Goal: Book appointment/travel/reservation

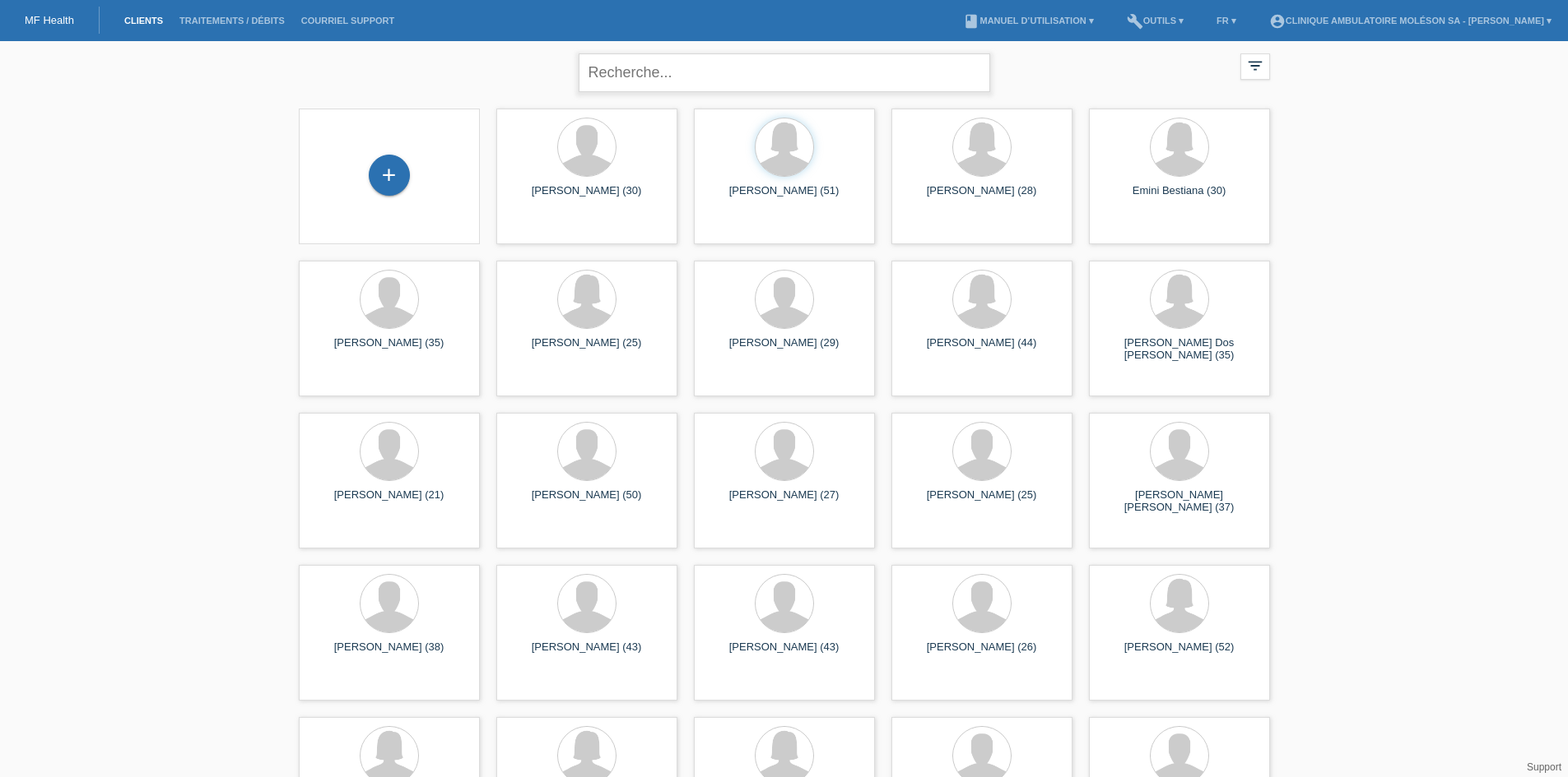
click at [644, 78] on input "text" at bounding box center [784, 73] width 412 height 39
type input "dos santos"
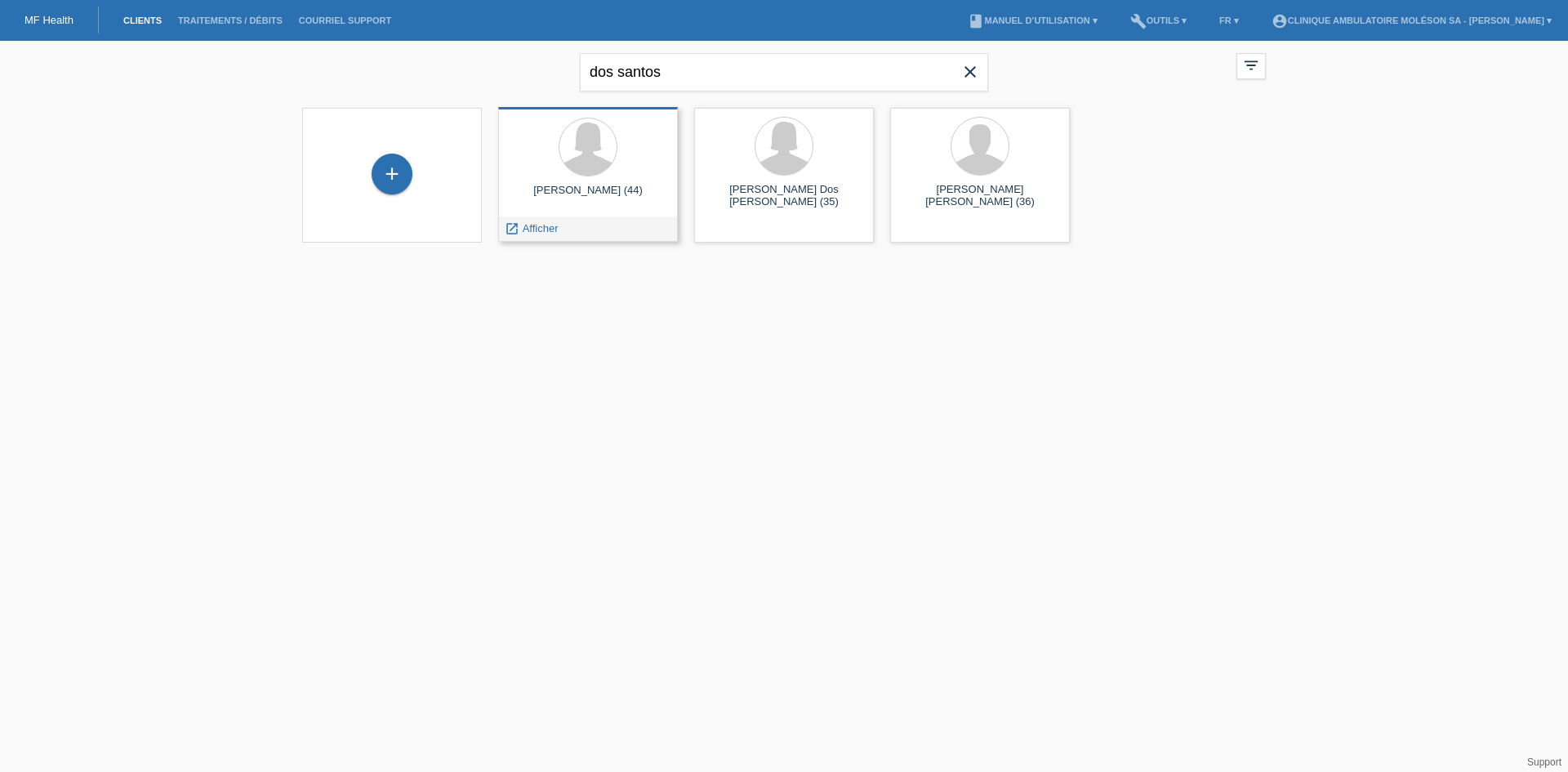
click at [644, 153] on div at bounding box center [588, 148] width 153 height 61
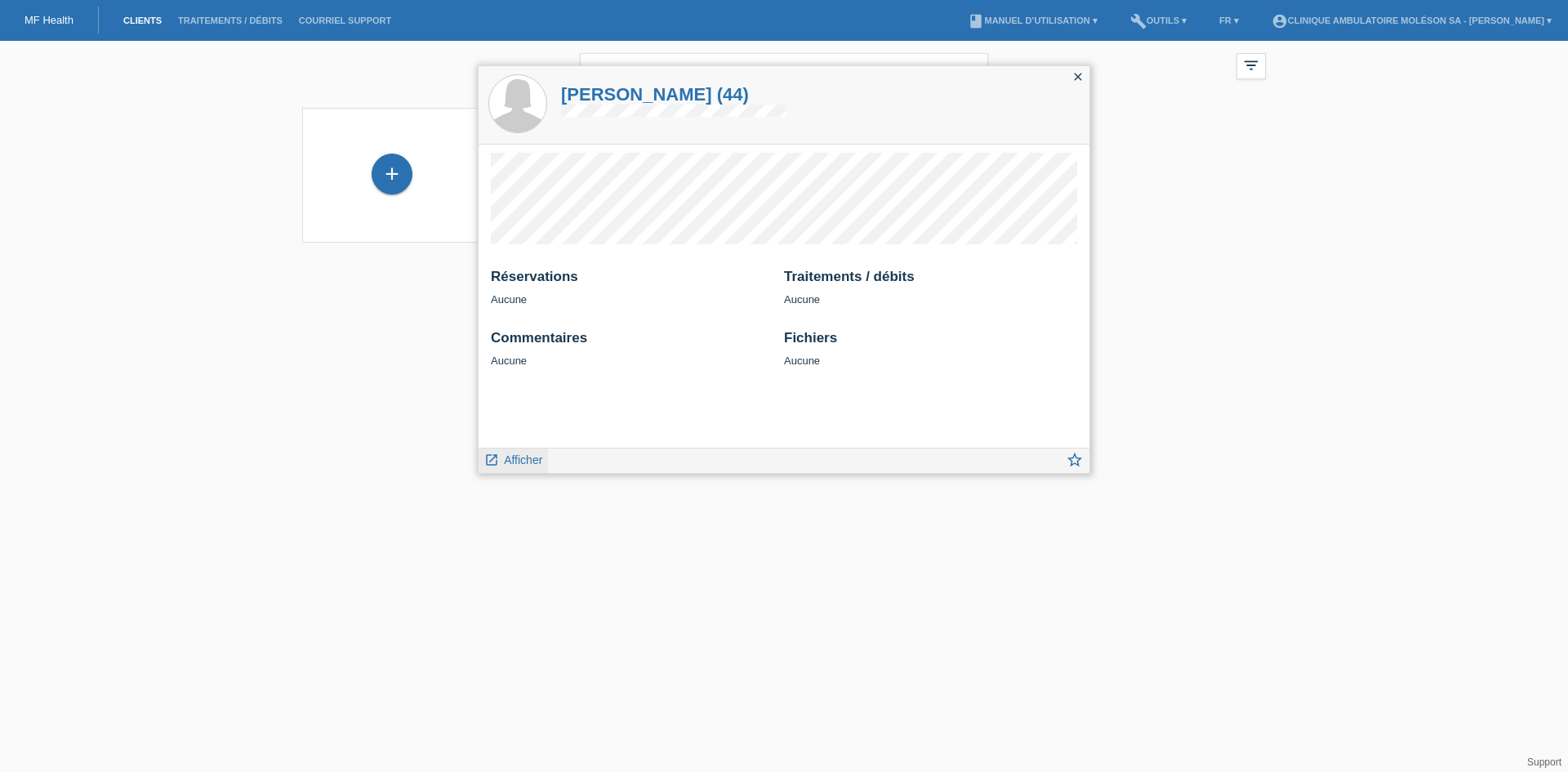
click at [534, 455] on span "Afficher" at bounding box center [523, 460] width 39 height 13
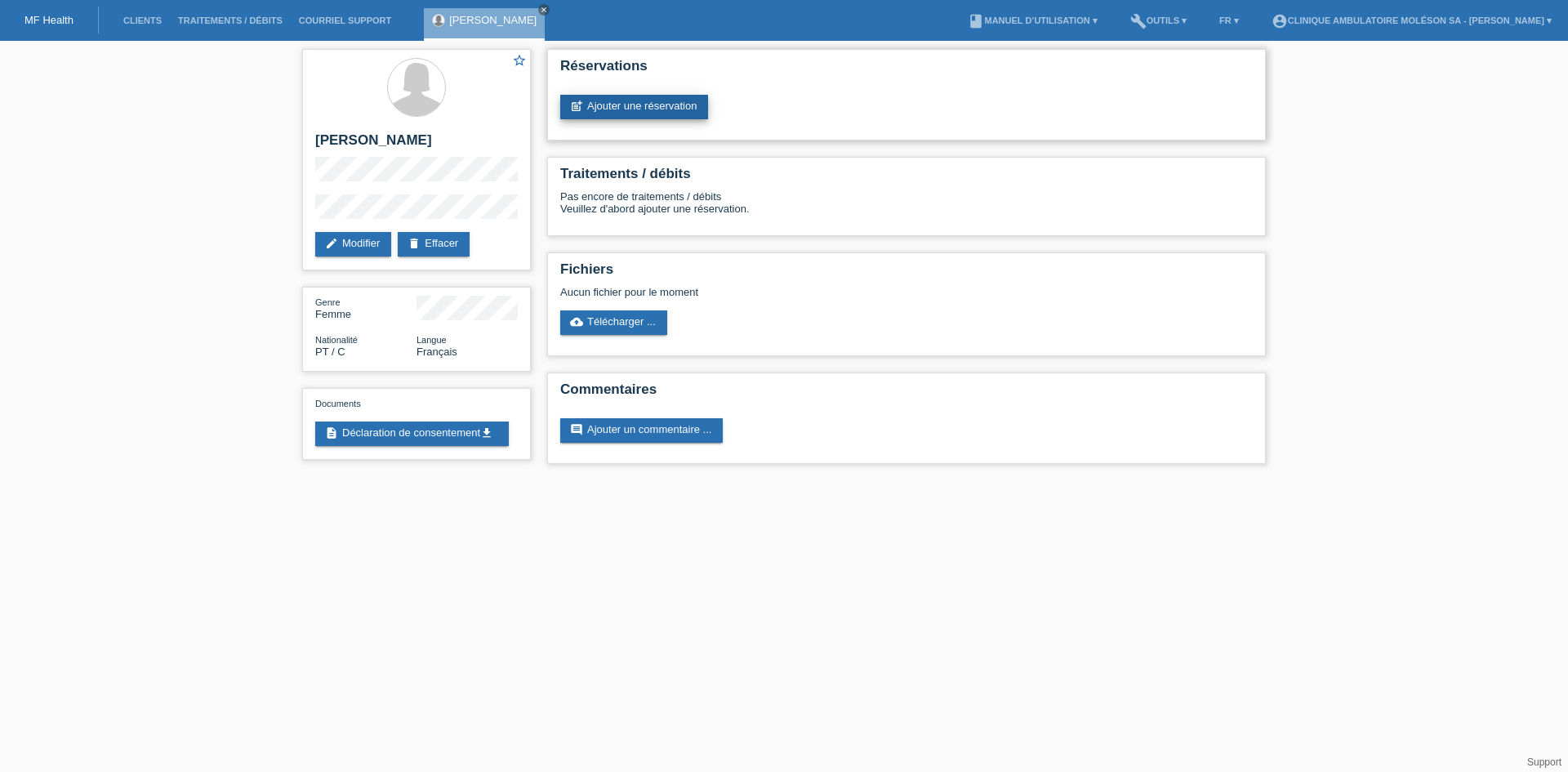
click at [638, 115] on link "post_add Ajouter une réservation" at bounding box center [634, 107] width 148 height 25
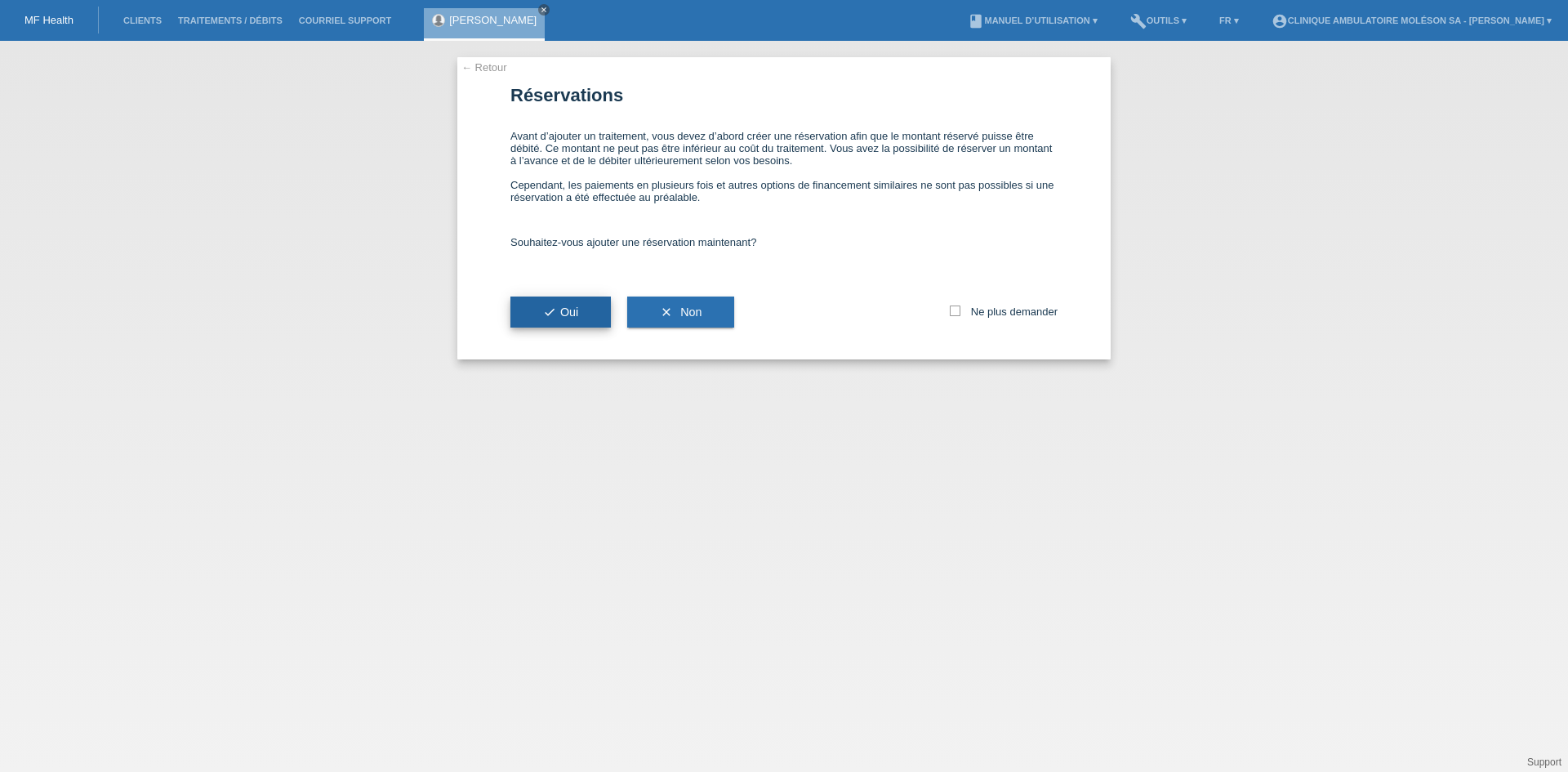
click at [563, 306] on span "check Oui" at bounding box center [561, 312] width 35 height 13
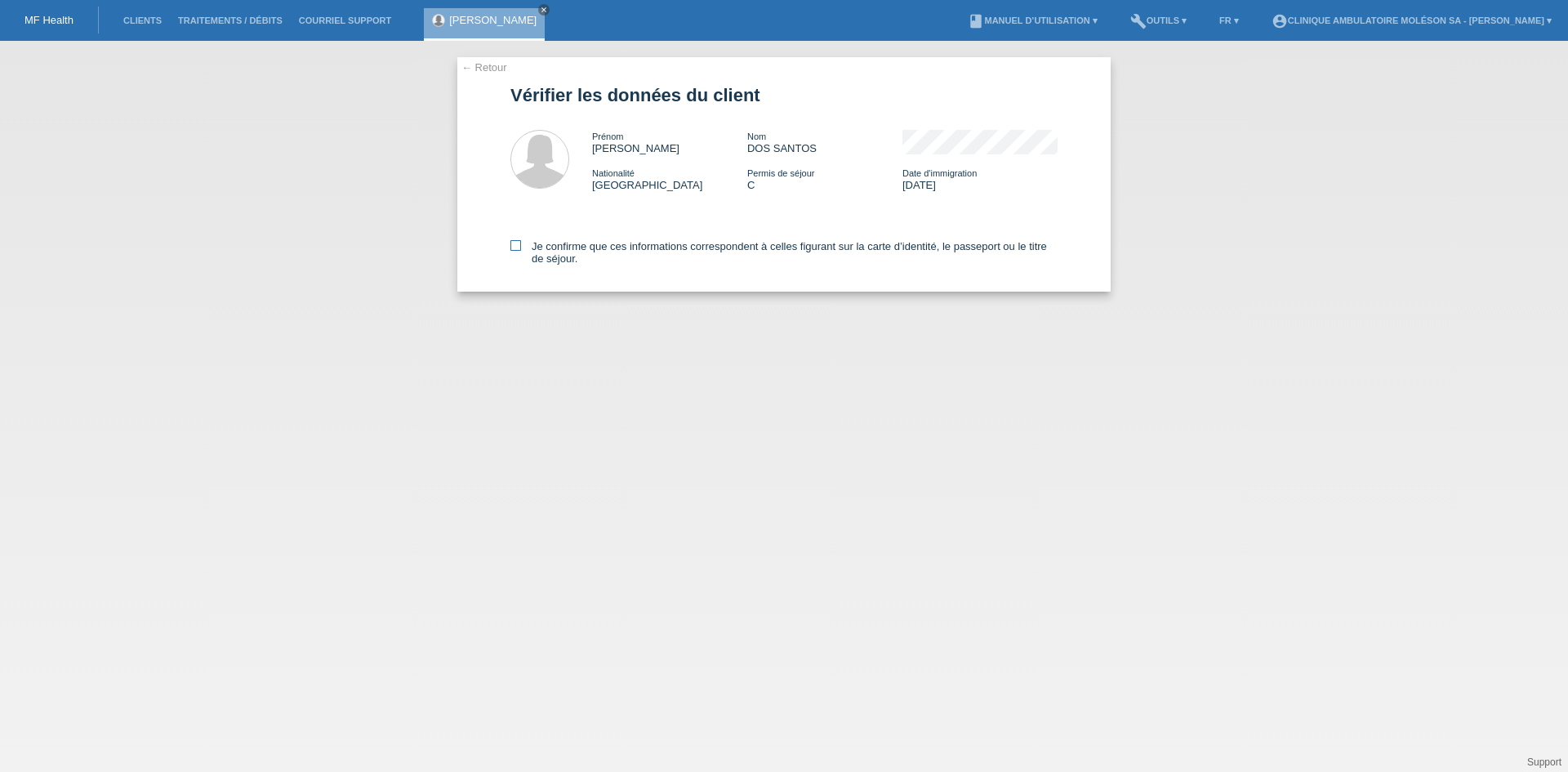
click at [543, 248] on label "Je confirme que ces informations correspondent à celles figurant sur la carte d…" at bounding box center [784, 252] width 547 height 25
click at [521, 248] on input "Je confirme que ces informations correspondent à celles figurant sur la carte d…" at bounding box center [515, 245] width 10 height 10
checkbox input "true"
